Goal: Task Accomplishment & Management: Manage account settings

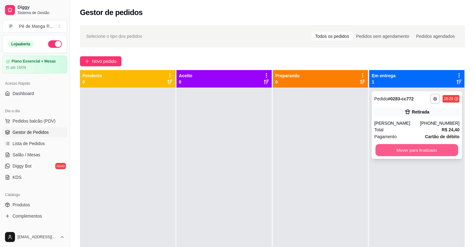
click at [421, 148] on button "Mover para finalizado" at bounding box center [417, 150] width 83 height 12
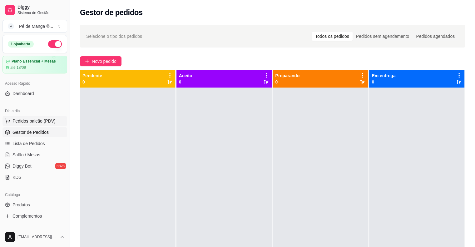
click at [42, 123] on span "Pedidos balcão (PDV)" at bounding box center [34, 121] width 43 height 6
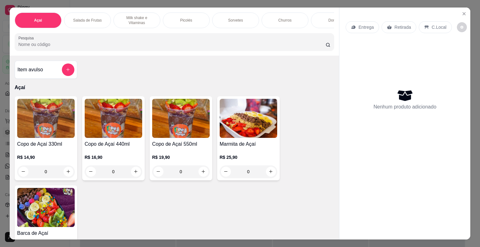
drag, startPoint x: 453, startPoint y: 8, endPoint x: 456, endPoint y: 10, distance: 4.0
click at [455, 10] on div "Entrega Retirada C.Local Nenhum produto adicionado" at bounding box center [404, 119] width 131 height 222
click at [462, 11] on icon "Close" at bounding box center [464, 13] width 5 height 5
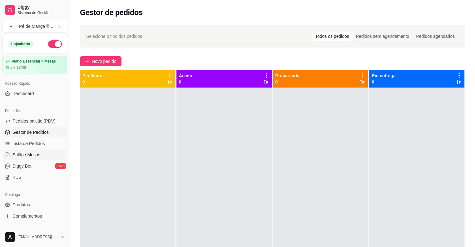
click at [43, 153] on link "Salão / Mesas" at bounding box center [35, 155] width 65 height 10
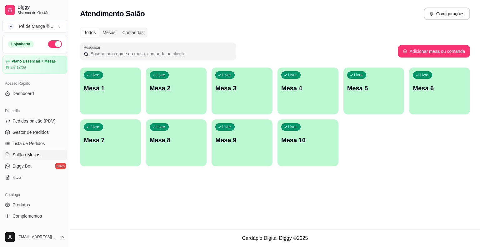
click at [121, 104] on div "Livre Mesa 1" at bounding box center [110, 87] width 61 height 39
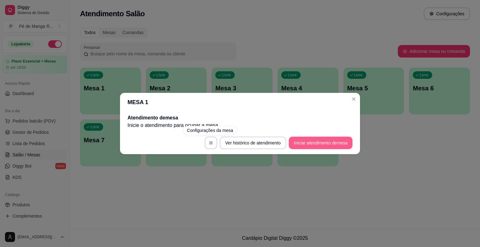
click at [312, 141] on button "Iniciar atendimento de mesa" at bounding box center [321, 143] width 64 height 13
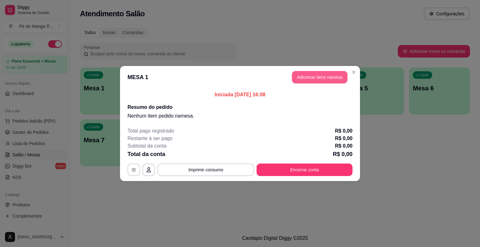
click at [307, 79] on button "Adicionar itens na mesa" at bounding box center [320, 77] width 56 height 13
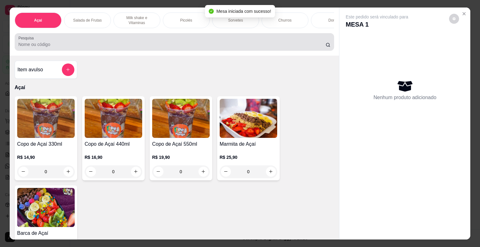
click at [117, 51] on div "Pesquisa" at bounding box center [175, 42] width 320 height 18
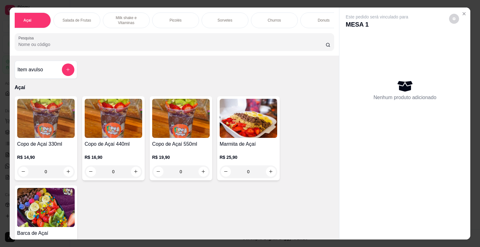
scroll to position [0, 21]
click at [254, 15] on div "Churros" at bounding box center [263, 21] width 47 height 16
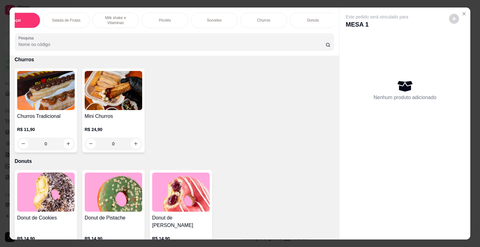
scroll to position [15, 0]
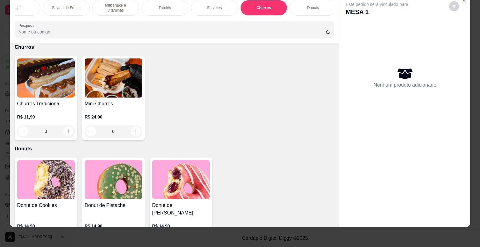
click at [125, 126] on div "0" at bounding box center [114, 131] width 58 height 13
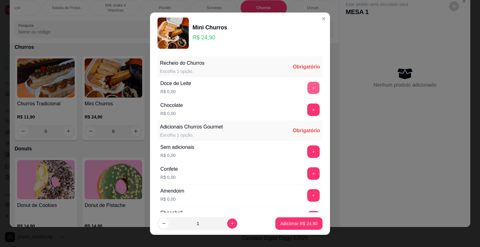
click at [308, 86] on button "+" at bounding box center [314, 88] width 12 height 12
click at [307, 108] on button "+" at bounding box center [313, 109] width 13 height 13
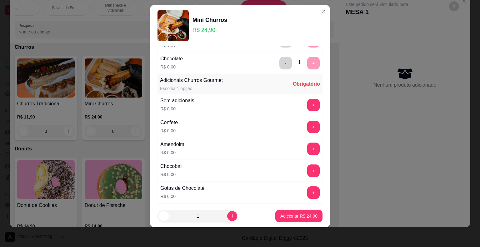
scroll to position [66, 0]
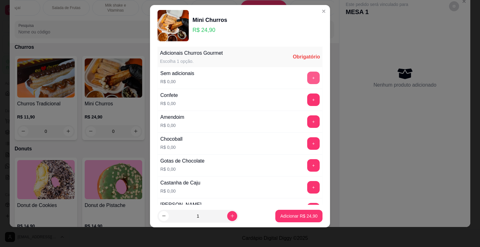
click at [307, 74] on button "+" at bounding box center [313, 78] width 13 height 13
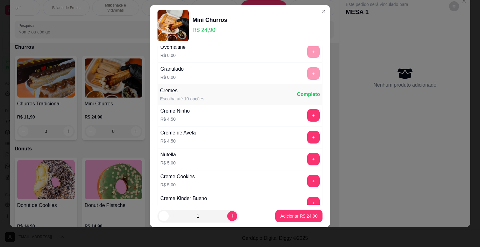
scroll to position [282, 0]
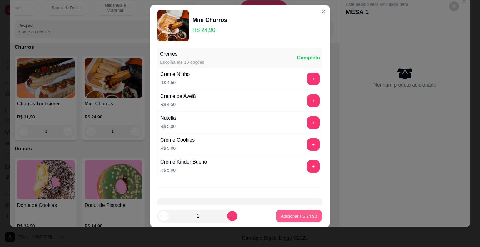
click at [294, 218] on p "Adicionar R$ 24,90" at bounding box center [299, 216] width 36 height 6
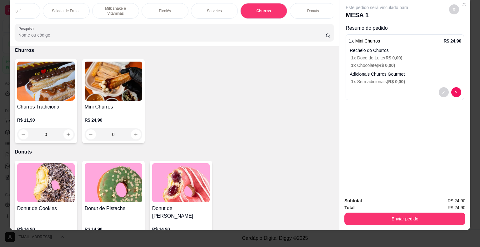
scroll to position [0, 0]
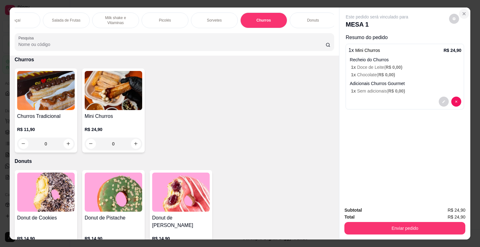
click at [464, 11] on icon "Close" at bounding box center [464, 13] width 5 height 5
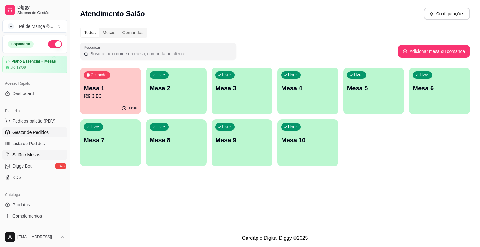
click at [40, 133] on span "Gestor de Pedidos" at bounding box center [31, 132] width 36 height 6
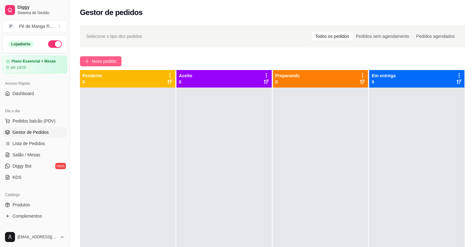
click at [107, 61] on span "Novo pedido" at bounding box center [104, 61] width 25 height 7
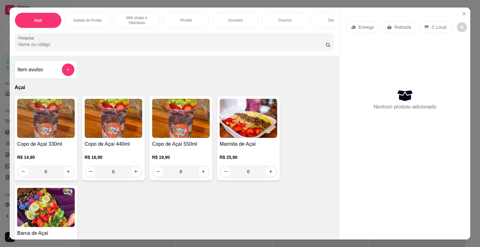
click at [281, 18] on p "Churros" at bounding box center [284, 20] width 13 height 5
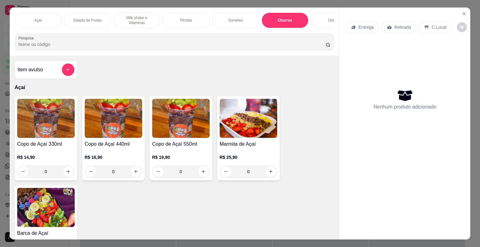
scroll to position [15, 0]
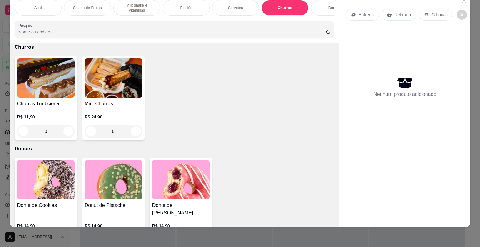
click at [127, 127] on div "0" at bounding box center [114, 131] width 58 height 13
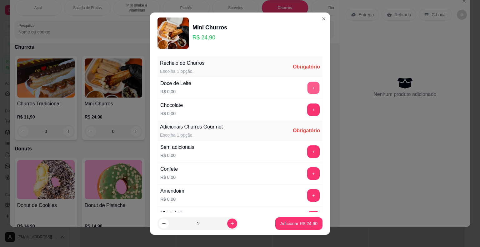
click at [308, 87] on button "+" at bounding box center [314, 88] width 12 height 12
click at [307, 151] on button "+" at bounding box center [313, 151] width 13 height 13
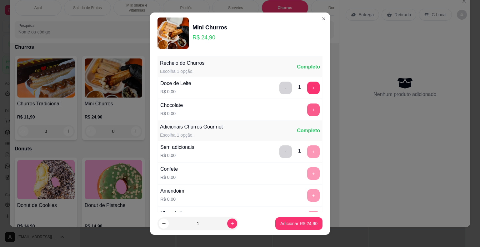
click at [307, 108] on button "+" at bounding box center [313, 109] width 13 height 13
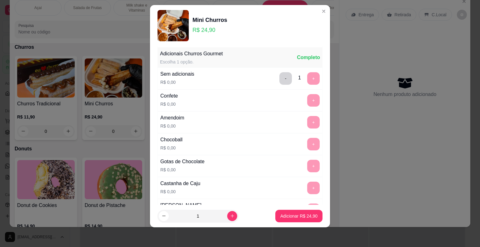
scroll to position [66, 0]
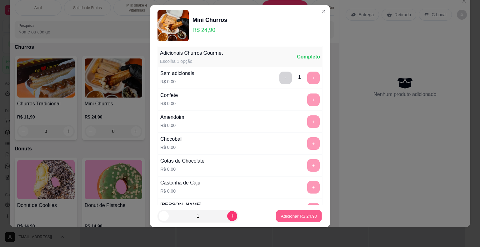
click at [281, 218] on p "Adicionar R$ 24,90" at bounding box center [299, 216] width 36 height 6
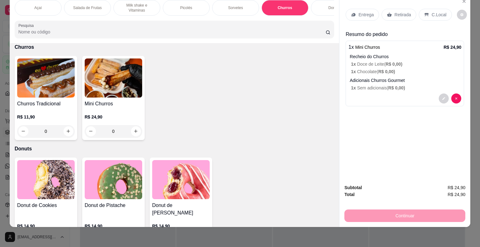
click at [395, 12] on p "Retirada" at bounding box center [402, 15] width 17 height 6
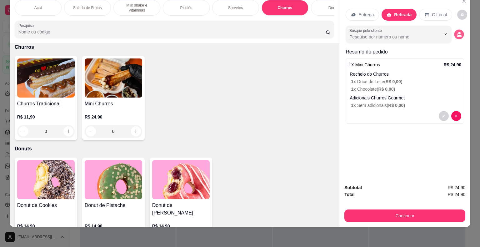
click at [458, 35] on icon "decrease-product-quantity" at bounding box center [459, 36] width 4 height 2
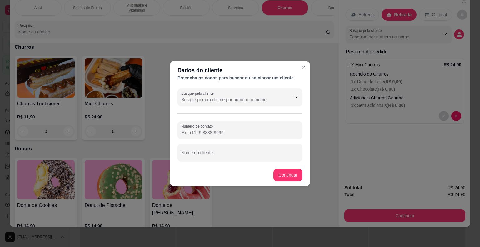
click at [220, 124] on div "Número de contato" at bounding box center [240, 130] width 125 height 18
click at [224, 133] on input "Número de contato" at bounding box center [240, 132] width 118 height 6
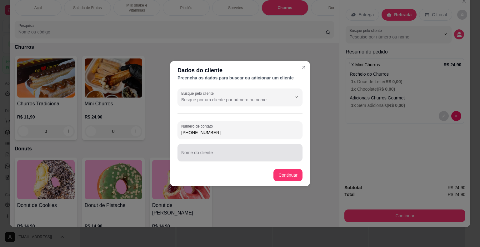
type input "[PHONE_NUMBER]"
click at [234, 154] on input "Nome do cliente" at bounding box center [240, 155] width 118 height 6
type input "Jéssica"
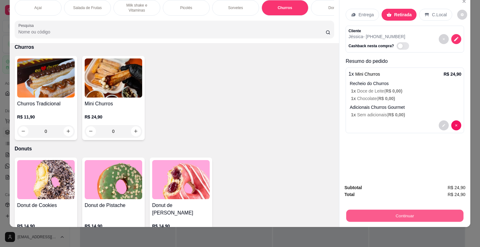
click at [380, 211] on button "Continuar" at bounding box center [404, 216] width 117 height 12
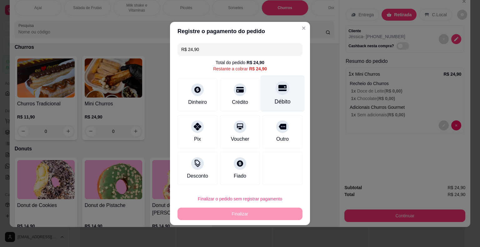
click at [288, 98] on div "Débito" at bounding box center [283, 93] width 44 height 37
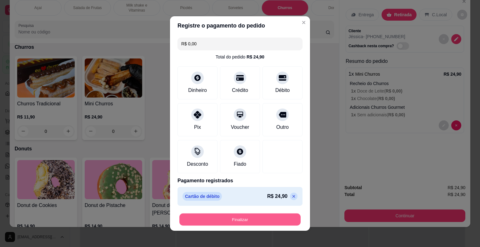
click at [246, 218] on button "Finalizar" at bounding box center [239, 220] width 121 height 12
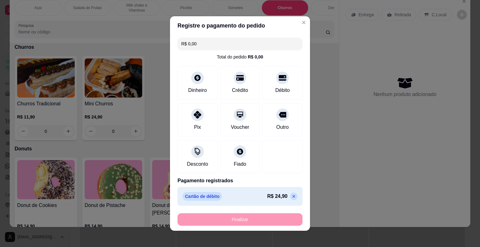
type input "-R$ 24,90"
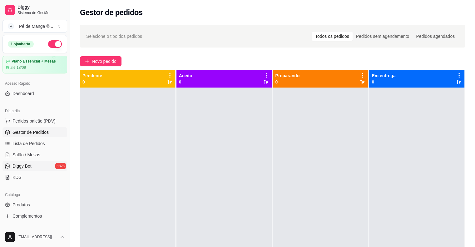
click at [20, 167] on span "Diggy Bot" at bounding box center [22, 166] width 19 height 6
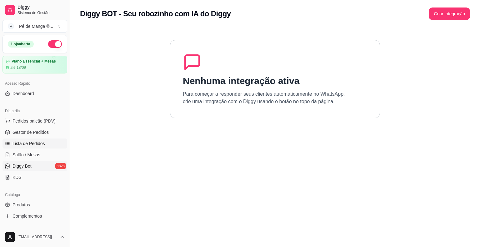
click at [23, 148] on link "Lista de Pedidos" at bounding box center [35, 143] width 65 height 10
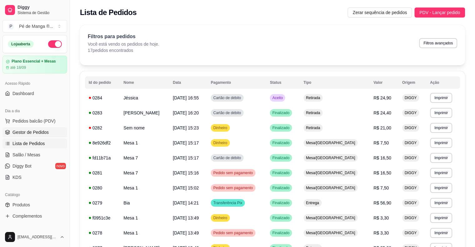
click at [31, 133] on span "Gestor de Pedidos" at bounding box center [31, 132] width 36 height 6
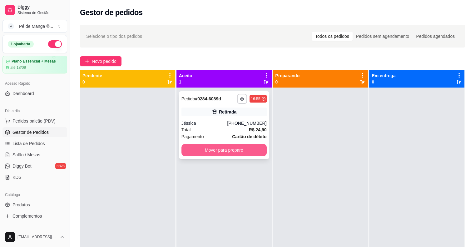
click at [230, 151] on button "Mover para preparo" at bounding box center [224, 150] width 85 height 13
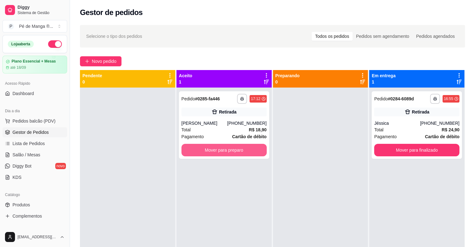
click at [234, 148] on button "Mover para preparo" at bounding box center [224, 150] width 85 height 13
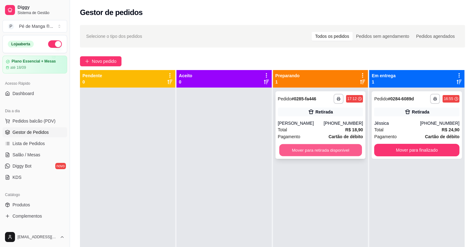
click at [312, 152] on button "Mover para retirada disponível" at bounding box center [320, 150] width 83 height 12
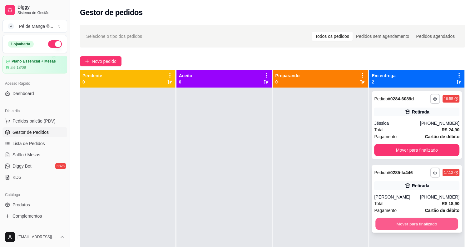
click at [404, 222] on button "Mover para finalizado" at bounding box center [417, 224] width 83 height 12
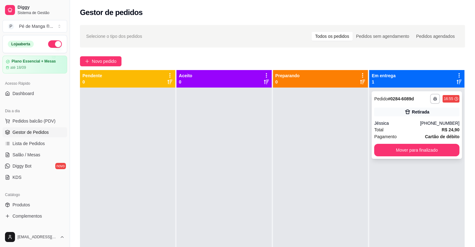
click at [410, 125] on div "Jéssica" at bounding box center [397, 123] width 46 height 6
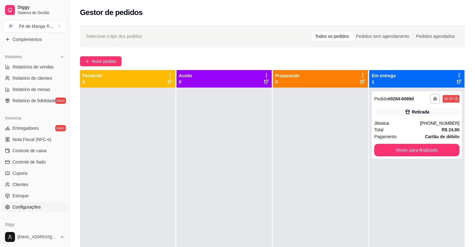
scroll to position [188, 0]
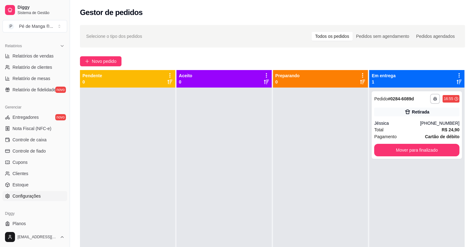
click at [48, 196] on link "Configurações" at bounding box center [35, 196] width 65 height 10
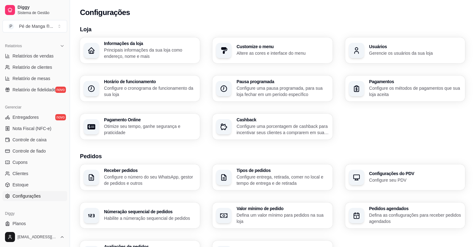
scroll to position [31, 0]
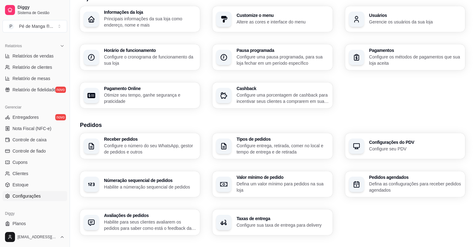
click at [184, 156] on div "Receber pedidos Configure o número do seu WhatsApp, gestor de pedidos e outros" at bounding box center [140, 146] width 120 height 26
click at [384, 190] on p "Defina as confiugurações para receber pedidos agendados" at bounding box center [414, 187] width 89 height 12
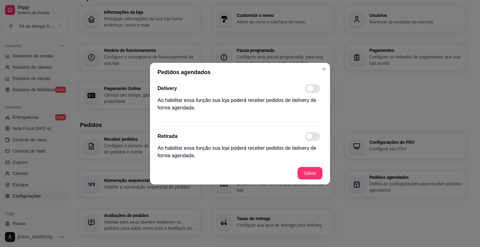
click at [310, 88] on span at bounding box center [310, 88] width 8 height 6
click at [309, 89] on input "checkbox" at bounding box center [307, 91] width 4 height 4
checkbox input "true"
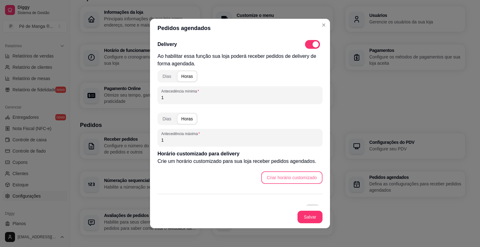
click at [280, 174] on button "Criar horário customizado" at bounding box center [291, 177] width 61 height 13
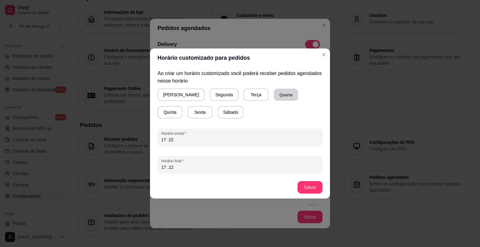
click at [274, 93] on button "Quarta" at bounding box center [286, 95] width 24 height 12
click at [204, 142] on div "17 : 22" at bounding box center [240, 140] width 158 height 8
click at [167, 142] on div ":" at bounding box center [167, 140] width 3 height 6
click at [163, 166] on div "17" at bounding box center [164, 167] width 6 height 6
click at [165, 170] on div "21" at bounding box center [164, 167] width 6 height 6
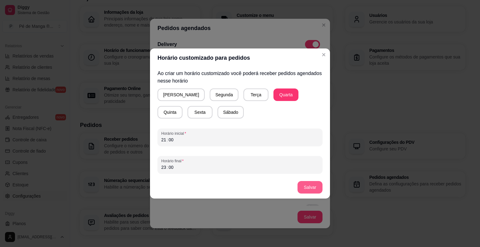
click at [315, 184] on button "Salvar" at bounding box center [310, 187] width 25 height 13
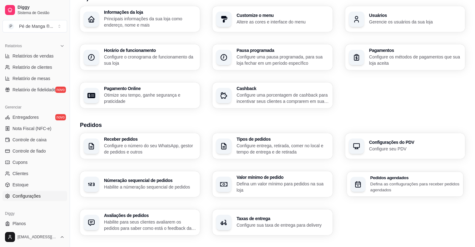
click at [399, 191] on p "Defina as confiugurações para receber pedidos agendados" at bounding box center [414, 187] width 89 height 12
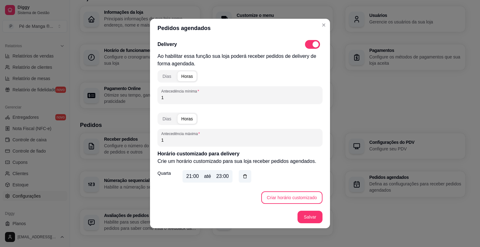
scroll to position [0, 0]
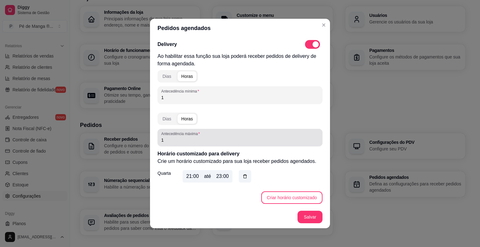
click at [179, 144] on div "Antecedência máxima 1" at bounding box center [240, 138] width 165 height 18
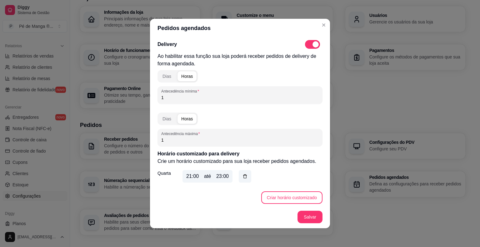
click at [179, 115] on span "button" at bounding box center [187, 119] width 19 height 10
click at [163, 116] on div "Dias" at bounding box center [167, 119] width 9 height 6
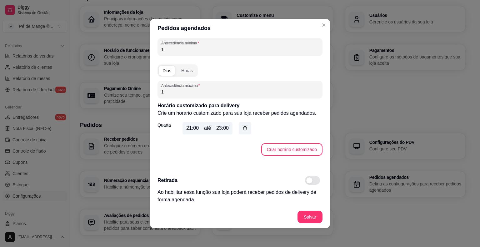
scroll to position [1, 0]
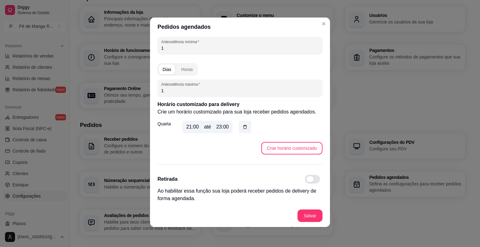
click at [309, 179] on span at bounding box center [312, 179] width 15 height 9
click at [309, 180] on input "checkbox" at bounding box center [307, 182] width 4 height 4
checkbox input "true"
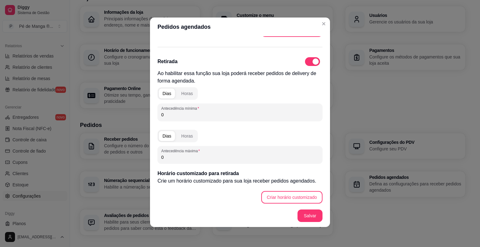
scroll to position [167, 0]
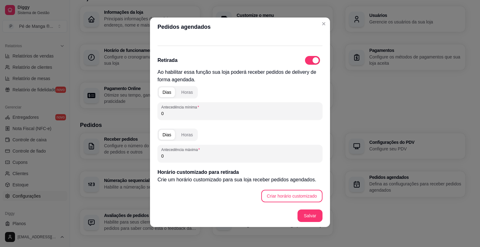
click at [183, 116] on input "0" at bounding box center [240, 113] width 158 height 6
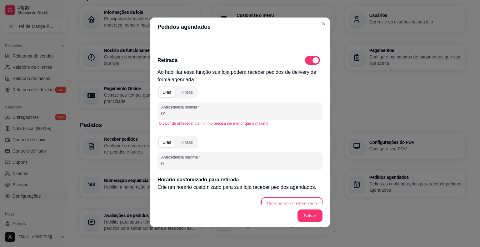
type input "01"
drag, startPoint x: 179, startPoint y: 117, endPoint x: 146, endPoint y: 118, distance: 32.8
click at [146, 118] on div "Pedidos agendados Delivery Ao habilitar essa função sua loja poderá receber ped…" at bounding box center [240, 123] width 480 height 247
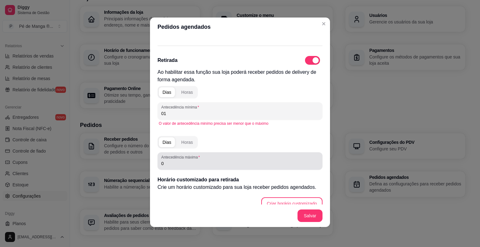
click at [171, 168] on div "Antecedência máxima 0" at bounding box center [240, 161] width 165 height 18
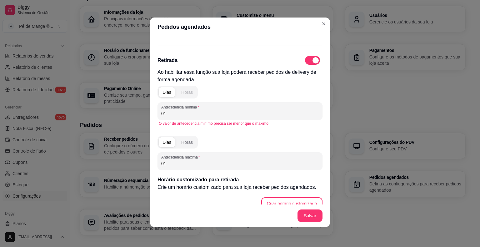
type input "01"
click at [185, 92] on div "Horas" at bounding box center [187, 92] width 12 height 6
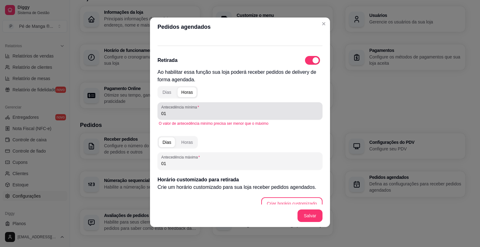
click at [175, 113] on input "01" at bounding box center [240, 113] width 158 height 6
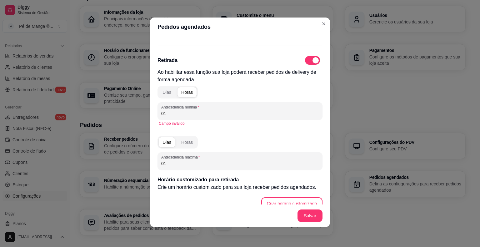
type input "0"
type input "01"
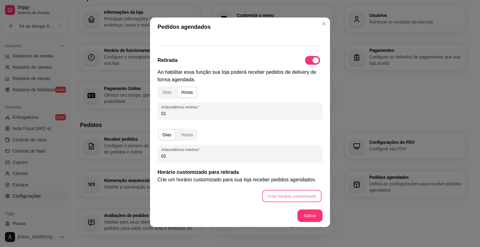
click at [263, 198] on button "Criar horário customizado" at bounding box center [291, 196] width 59 height 12
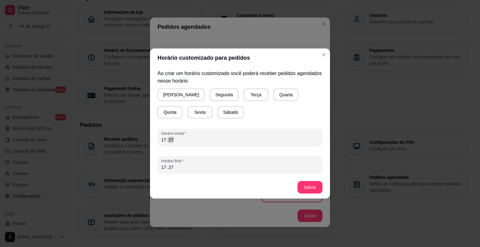
click at [178, 142] on div "17 : 27" at bounding box center [240, 140] width 158 height 8
click at [154, 136] on div "Ao criar um horário customizado você poderá receber pedidos agendados nesse hor…" at bounding box center [240, 121] width 180 height 109
drag, startPoint x: 163, startPoint y: 139, endPoint x: 184, endPoint y: 136, distance: 21.8
click at [184, 136] on div "17 : 27" at bounding box center [240, 140] width 158 height 8
click at [159, 141] on div "Horário inicial 17 : 27" at bounding box center [240, 137] width 165 height 18
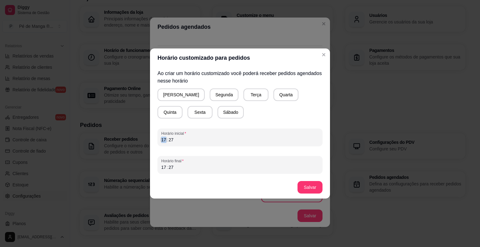
drag, startPoint x: 161, startPoint y: 141, endPoint x: 178, endPoint y: 141, distance: 17.8
click at [178, 141] on div "17 : 27" at bounding box center [240, 140] width 158 height 8
click at [163, 168] on div "17" at bounding box center [164, 167] width 6 height 6
click at [274, 93] on button "Quarta" at bounding box center [286, 95] width 24 height 12
click at [309, 190] on button "Salvar" at bounding box center [310, 187] width 24 height 12
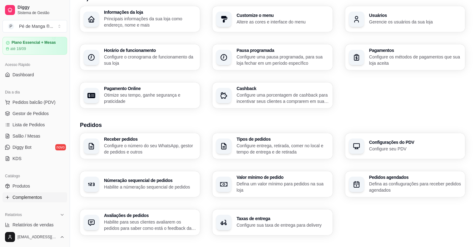
scroll to position [15, 0]
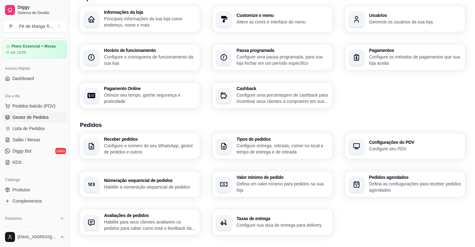
click at [46, 116] on span "Gestor de Pedidos" at bounding box center [31, 117] width 36 height 6
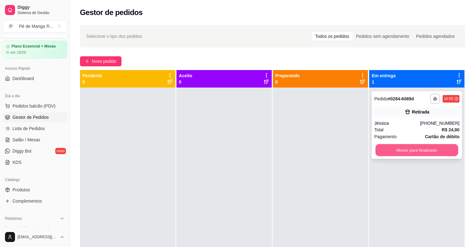
click at [396, 145] on button "Mover para finalizado" at bounding box center [417, 150] width 83 height 12
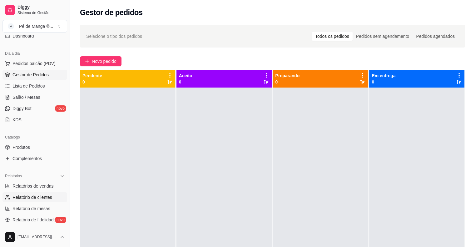
scroll to position [78, 0]
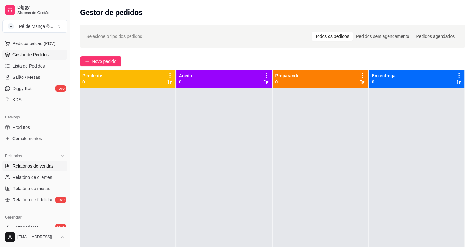
click at [45, 167] on span "Relatórios de vendas" at bounding box center [33, 166] width 41 height 6
select select "ALL"
select select "0"
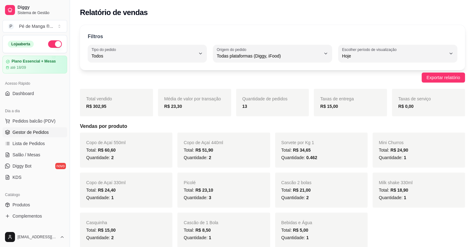
click at [30, 133] on span "Gestor de Pedidos" at bounding box center [31, 132] width 36 height 6
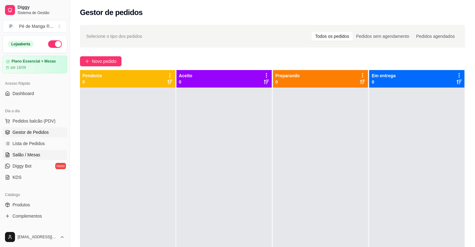
click at [44, 150] on link "Salão / Mesas" at bounding box center [35, 155] width 65 height 10
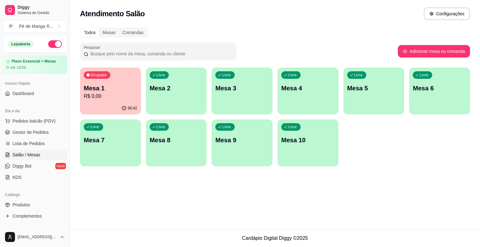
click at [114, 84] on p "Mesa 1" at bounding box center [110, 88] width 53 height 9
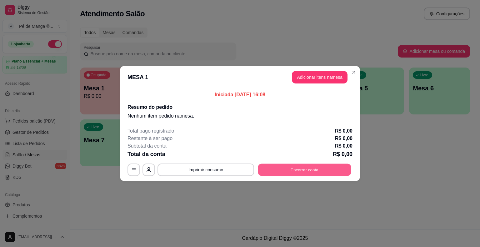
click at [279, 166] on button "Encerrar conta" at bounding box center [304, 170] width 93 height 12
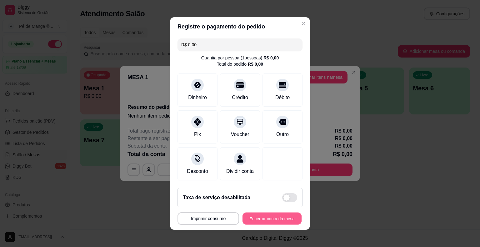
click at [251, 217] on button "Encerrar conta da mesa" at bounding box center [272, 219] width 59 height 12
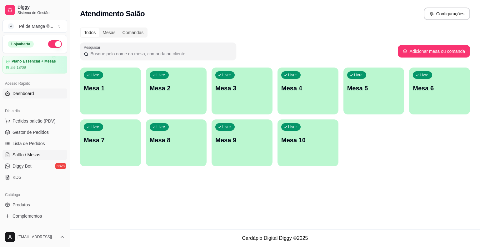
click at [37, 94] on link "Dashboard" at bounding box center [35, 93] width 65 height 10
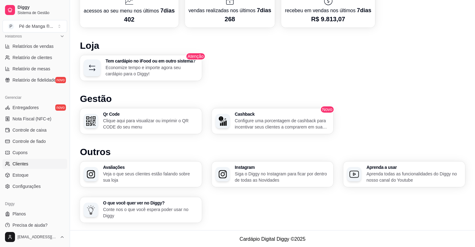
scroll to position [203, 0]
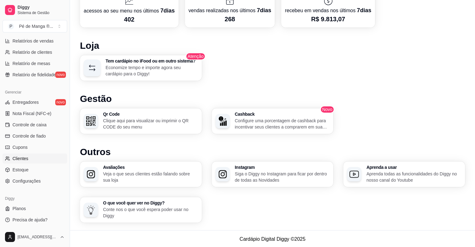
click at [36, 159] on link "Clientes" at bounding box center [35, 158] width 65 height 10
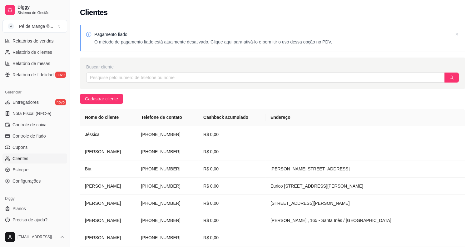
click at [129, 39] on p "O método de pagamento fiado está atualmente desativado. Clique aqui para ativá-…" at bounding box center [213, 42] width 238 height 6
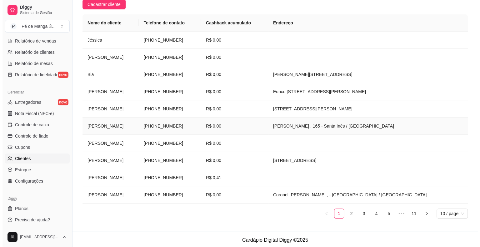
scroll to position [95, 0]
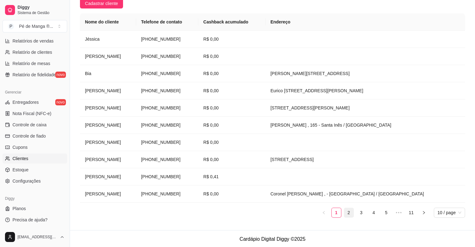
click at [348, 212] on link "2" at bounding box center [348, 212] width 9 height 9
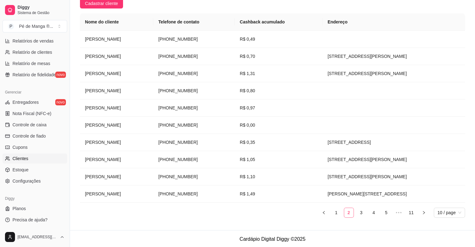
click at [349, 212] on link "2" at bounding box center [348, 212] width 9 height 9
click at [333, 142] on td "[STREET_ADDRESS]" at bounding box center [394, 142] width 143 height 17
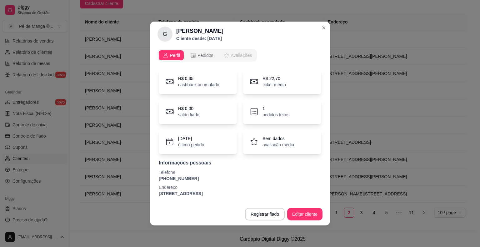
click at [236, 57] on span "Avaliações" at bounding box center [241, 55] width 21 height 6
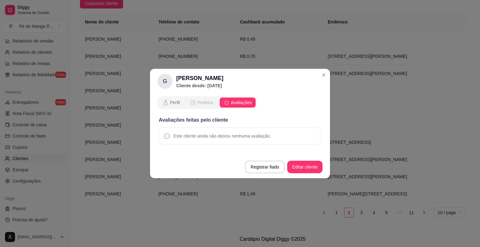
click at [208, 106] on button "Pedidos" at bounding box center [201, 103] width 31 height 10
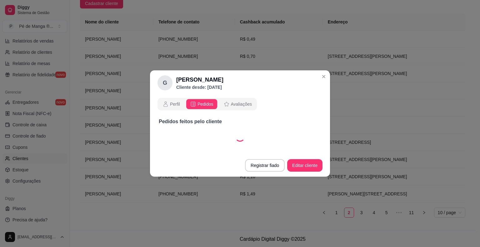
select select "30"
select select "ALL"
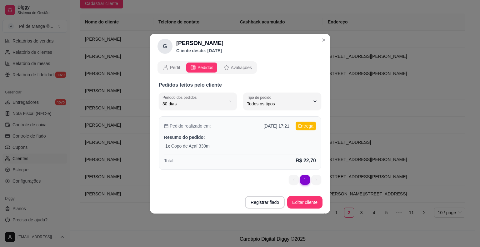
click at [249, 129] on div "Pedido realizado em: [DATE] 17:21" at bounding box center [226, 126] width 125 height 6
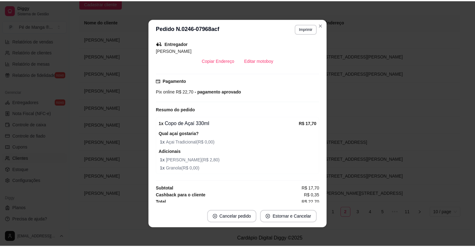
scroll to position [134, 0]
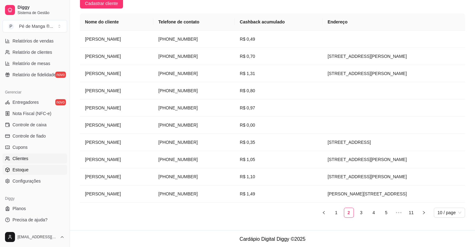
click at [31, 173] on link "Estoque" at bounding box center [35, 170] width 65 height 10
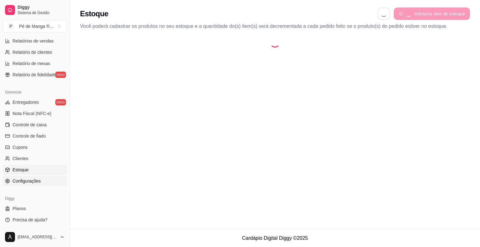
select select "QUANTITY_ORDER"
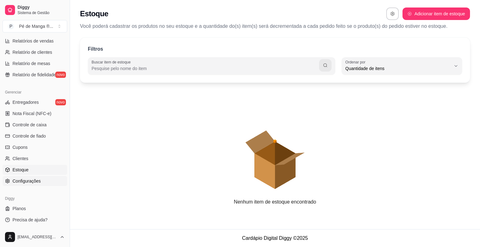
scroll to position [6, 0]
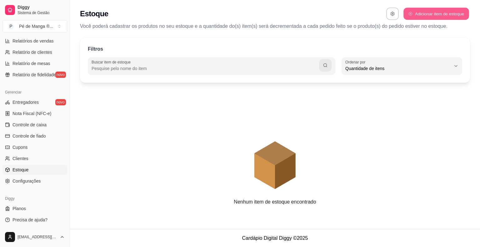
click at [418, 14] on button "Adicionar item de estoque" at bounding box center [436, 14] width 65 height 12
select select "UN"
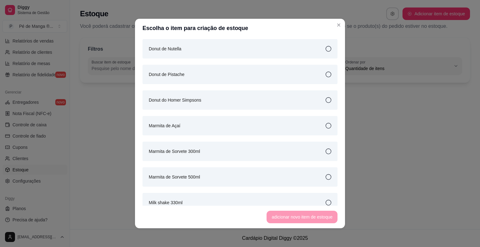
scroll to position [563, 0]
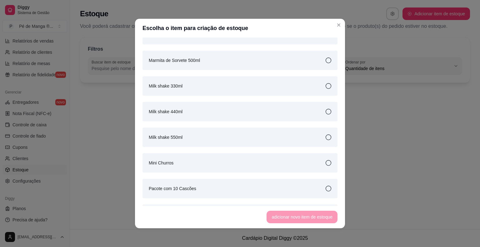
click at [319, 166] on div "Mini Churros" at bounding box center [240, 162] width 195 height 19
click at [326, 215] on button "adicionar novo item de estoque" at bounding box center [302, 217] width 69 height 12
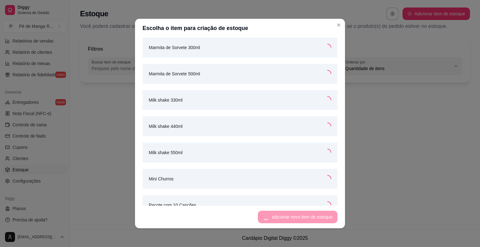
scroll to position [575, 0]
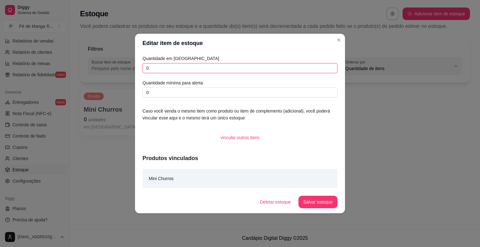
click at [209, 68] on input "0" at bounding box center [240, 68] width 195 height 10
type input "08"
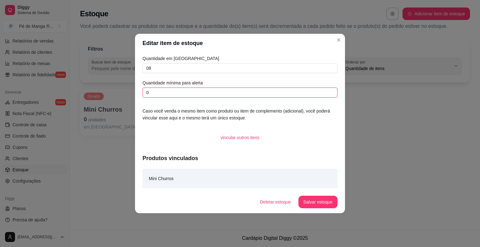
click at [174, 94] on input "0" at bounding box center [240, 93] width 195 height 10
type input "01"
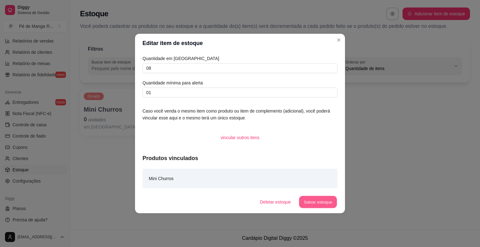
click at [316, 204] on button "Salvar estoque" at bounding box center [318, 202] width 38 height 12
